Goal: Task Accomplishment & Management: Complete application form

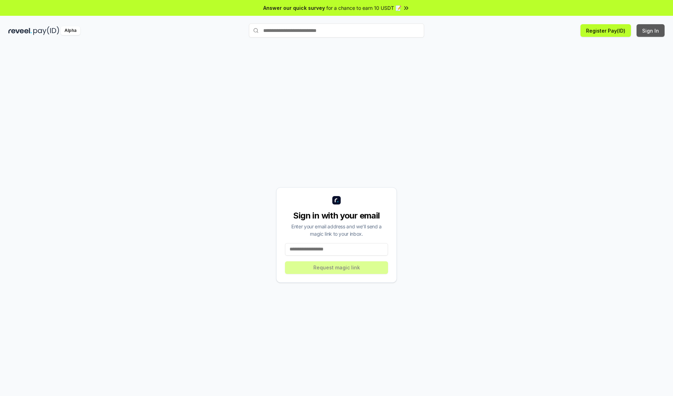
click at [651, 31] on button "Sign In" at bounding box center [651, 30] width 28 height 13
type input "**********"
click at [337, 267] on button "Request magic link" at bounding box center [336, 267] width 103 height 13
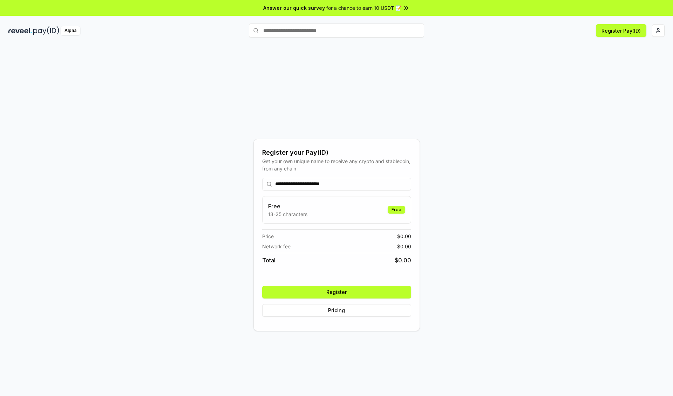
click at [337, 292] on button "Register" at bounding box center [336, 292] width 149 height 13
